Goal: Use online tool/utility: Utilize a website feature to perform a specific function

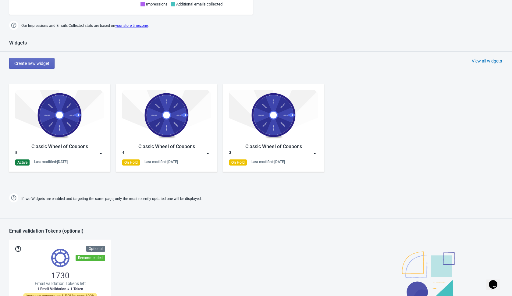
scroll to position [255, 0]
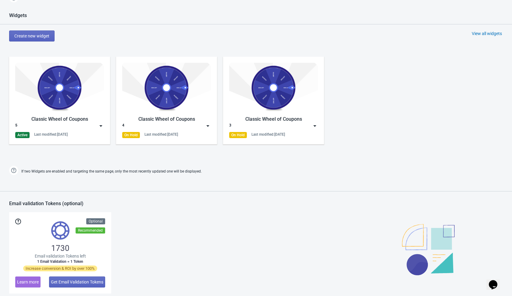
click at [101, 125] on img at bounding box center [101, 126] width 6 height 6
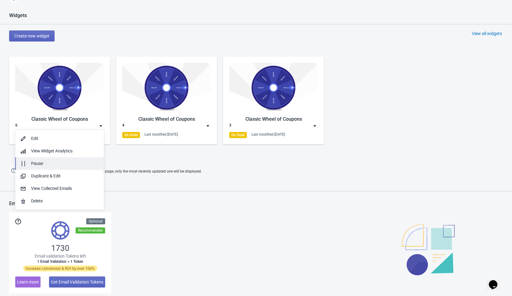
click at [74, 161] on div "Pause" at bounding box center [65, 163] width 68 height 6
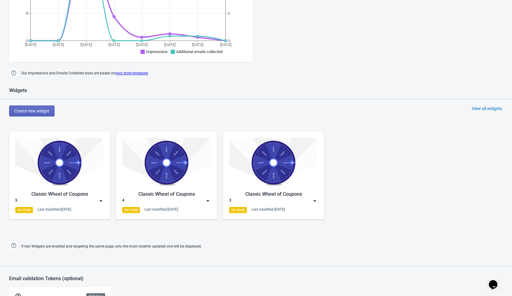
scroll to position [160, 0]
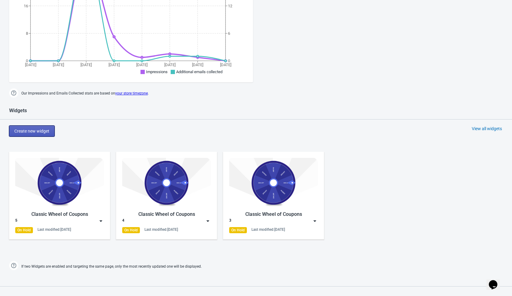
click at [49, 130] on span "Create new widget" at bounding box center [31, 131] width 35 height 5
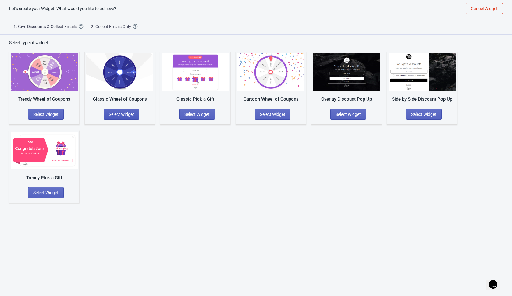
click at [119, 112] on span "Select Widget" at bounding box center [121, 114] width 25 height 5
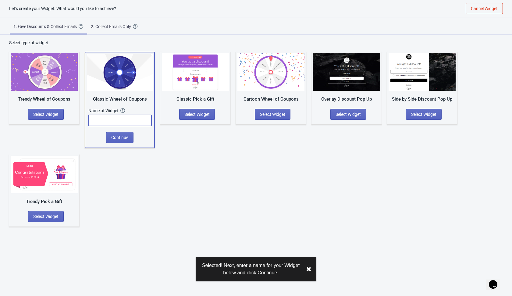
click at [119, 123] on input "text" at bounding box center [119, 120] width 63 height 11
type input "6"
click at [117, 139] on span "Continue" at bounding box center [119, 137] width 17 height 5
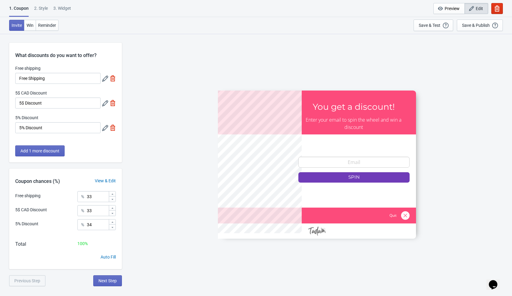
click at [135, 108] on div "SASDERWERT3H You get a discount! Enter your email to spin the wheel and win a d…" at bounding box center [317, 165] width 384 height 262
click at [111, 78] on img at bounding box center [113, 78] width 6 height 6
type input "50"
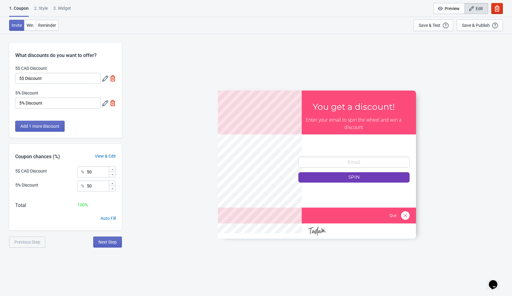
click at [111, 78] on img at bounding box center [113, 78] width 6 height 6
type input "100"
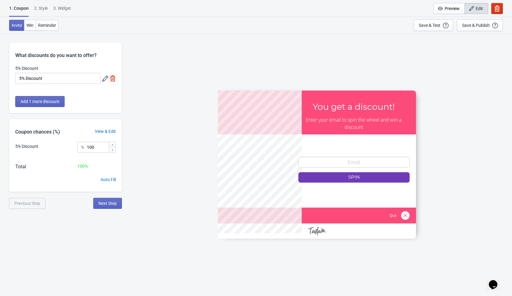
click at [102, 76] on icon at bounding box center [105, 79] width 6 height 6
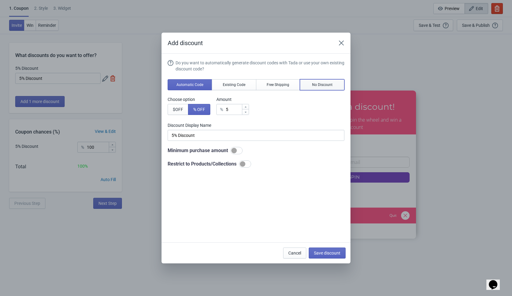
click at [312, 84] on span "No Discount" at bounding box center [322, 84] width 20 height 5
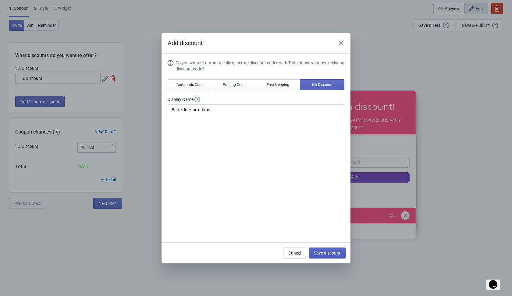
click at [320, 253] on span "Save discount" at bounding box center [327, 252] width 26 height 5
type input "Better luck next time"
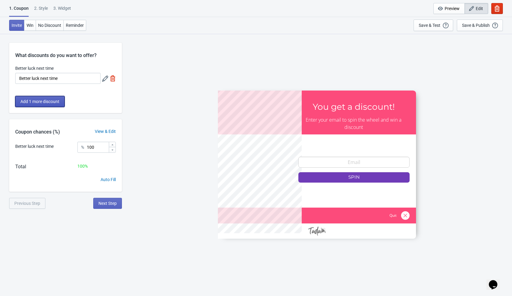
click at [57, 99] on span "Add 1 more discount" at bounding box center [39, 101] width 39 height 5
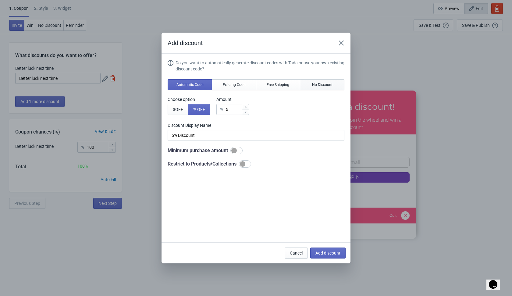
click at [323, 84] on span "No Discount" at bounding box center [322, 84] width 20 height 5
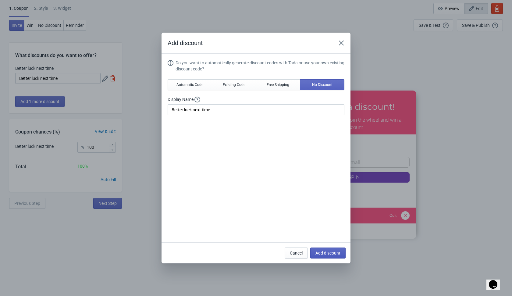
click at [330, 252] on span "Add discount" at bounding box center [327, 252] width 25 height 5
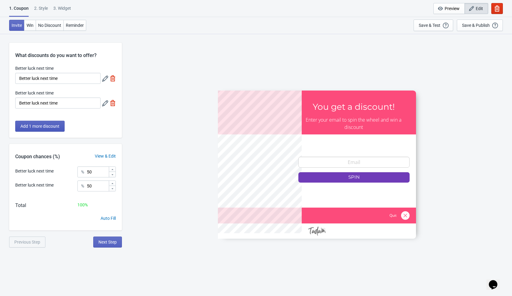
click at [53, 128] on span "Add 1 more discount" at bounding box center [39, 126] width 39 height 5
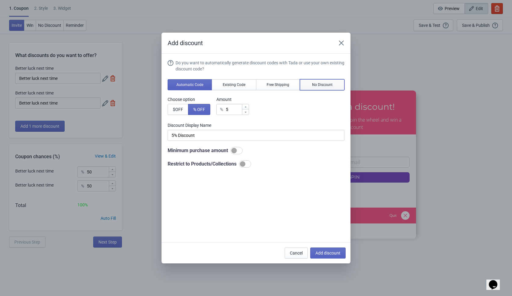
click at [310, 83] on button "No Discount" at bounding box center [322, 84] width 44 height 11
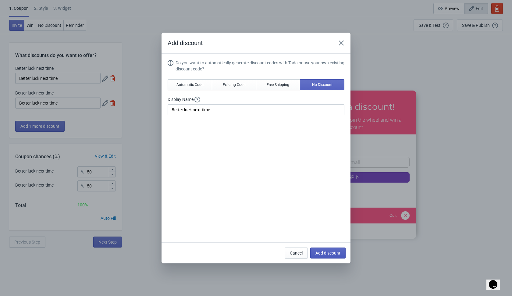
click at [318, 253] on span "Add discount" at bounding box center [327, 252] width 25 height 5
type input "33"
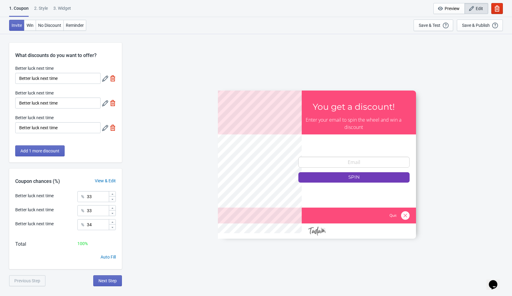
scroll to position [34, 0]
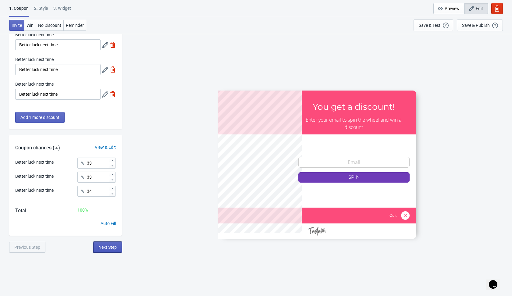
click at [113, 248] on span "Next Step" at bounding box center [107, 247] width 18 height 5
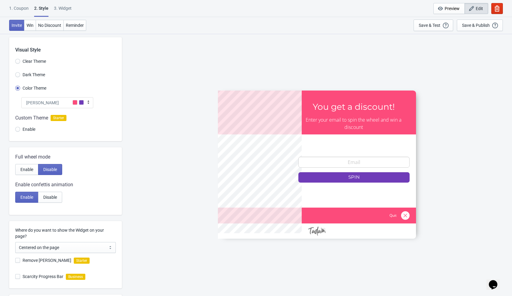
scroll to position [80, 0]
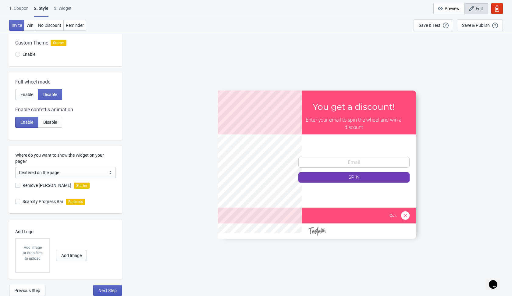
click at [104, 288] on span "Next Step" at bounding box center [107, 290] width 18 height 5
select select "once"
select select "1"
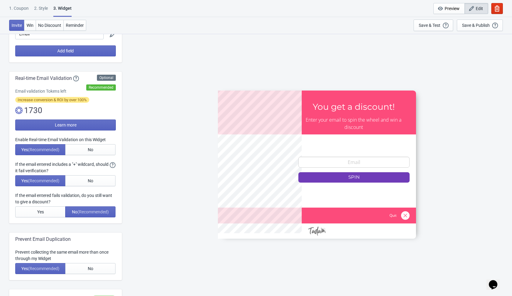
scroll to position [0, 0]
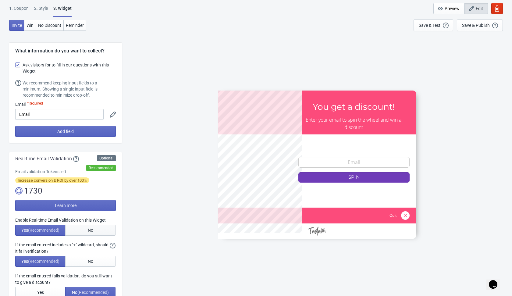
click at [95, 233] on button "No" at bounding box center [90, 229] width 50 height 11
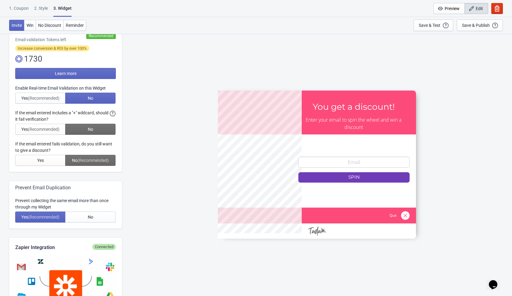
scroll to position [134, 0]
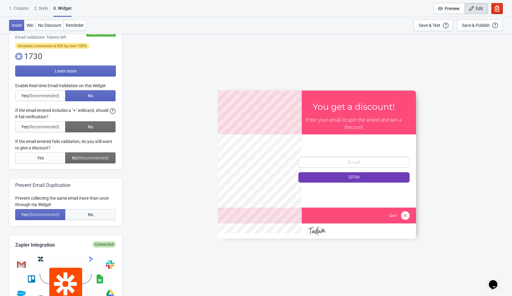
click at [92, 213] on span "No" at bounding box center [90, 214] width 5 height 5
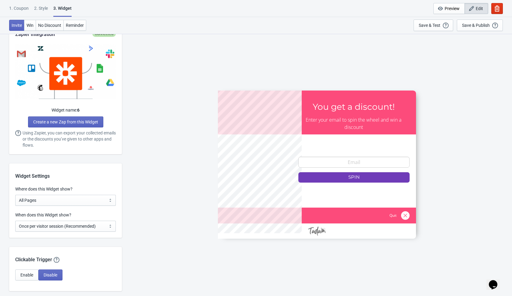
scroll to position [345, 0]
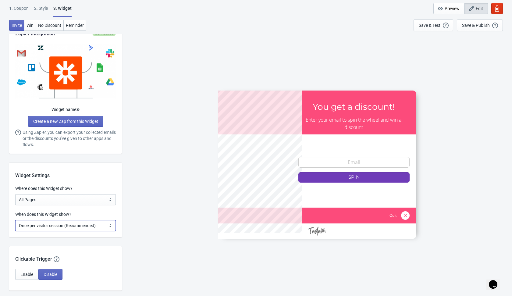
click at [101, 221] on select "Every new visit of page Once every period of time Once per visitor session (Rec…" at bounding box center [65, 225] width 101 height 11
select select "every"
click at [15, 220] on select "Every new visit of page Once every period of time Once per visitor session (Rec…" at bounding box center [65, 225] width 101 height 11
click at [139, 215] on div "SASDERWERT3H You get a discount! Enter your email to spin the wheel and win a d…" at bounding box center [317, 165] width 384 height 262
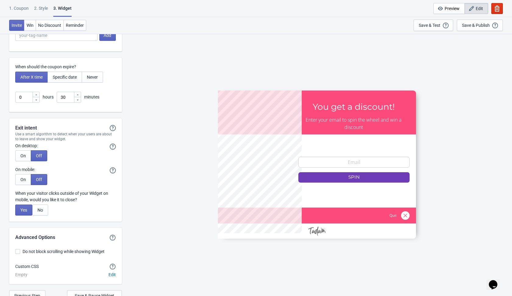
scroll to position [1609, 0]
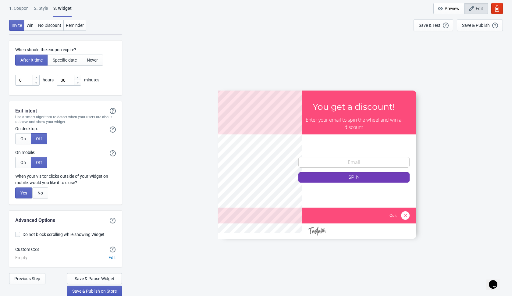
click at [101, 291] on span "Save & Publish on Store" at bounding box center [94, 290] width 44 height 5
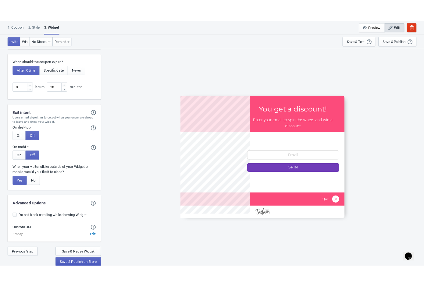
scroll to position [6, 0]
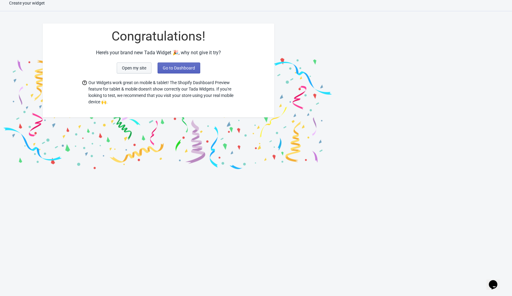
click at [143, 67] on span "Open my site" at bounding box center [134, 67] width 24 height 5
